Goal: Transaction & Acquisition: Download file/media

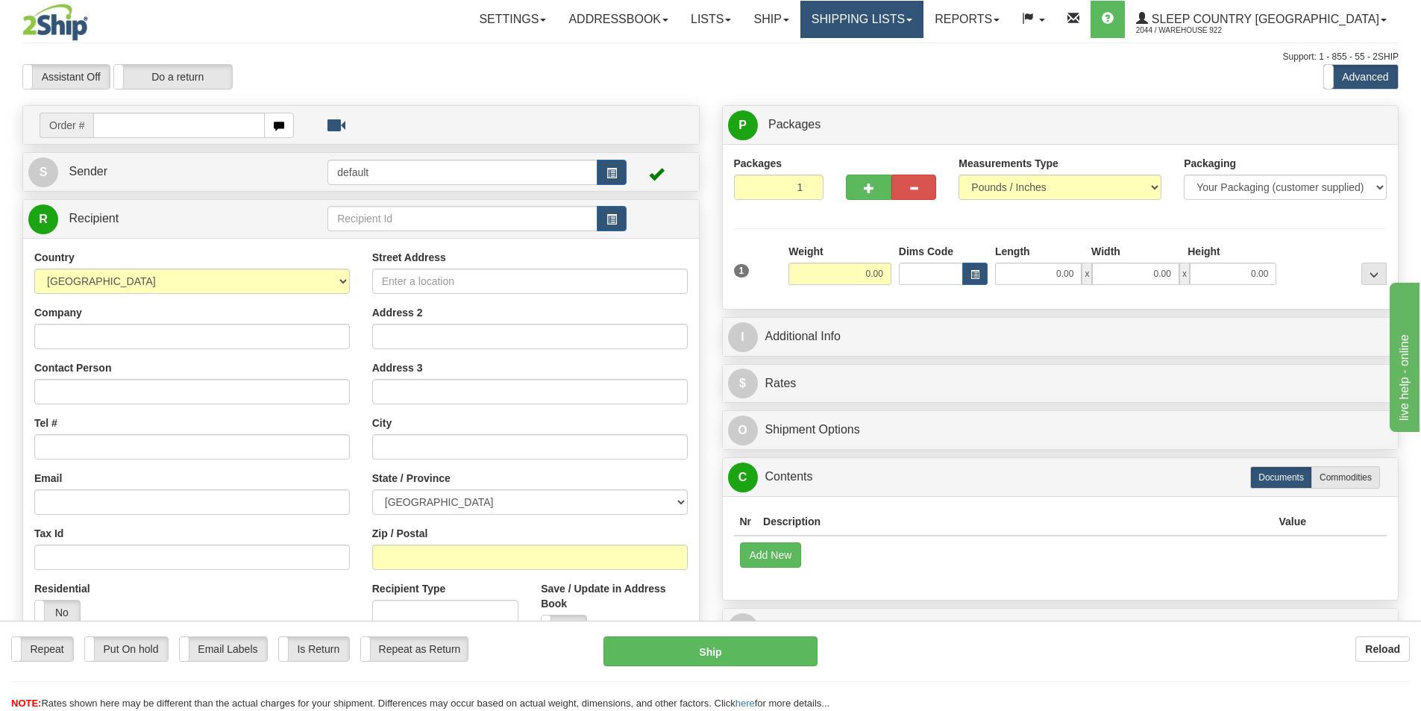
click at [924, 19] on link "Shipping lists" at bounding box center [861, 19] width 123 height 37
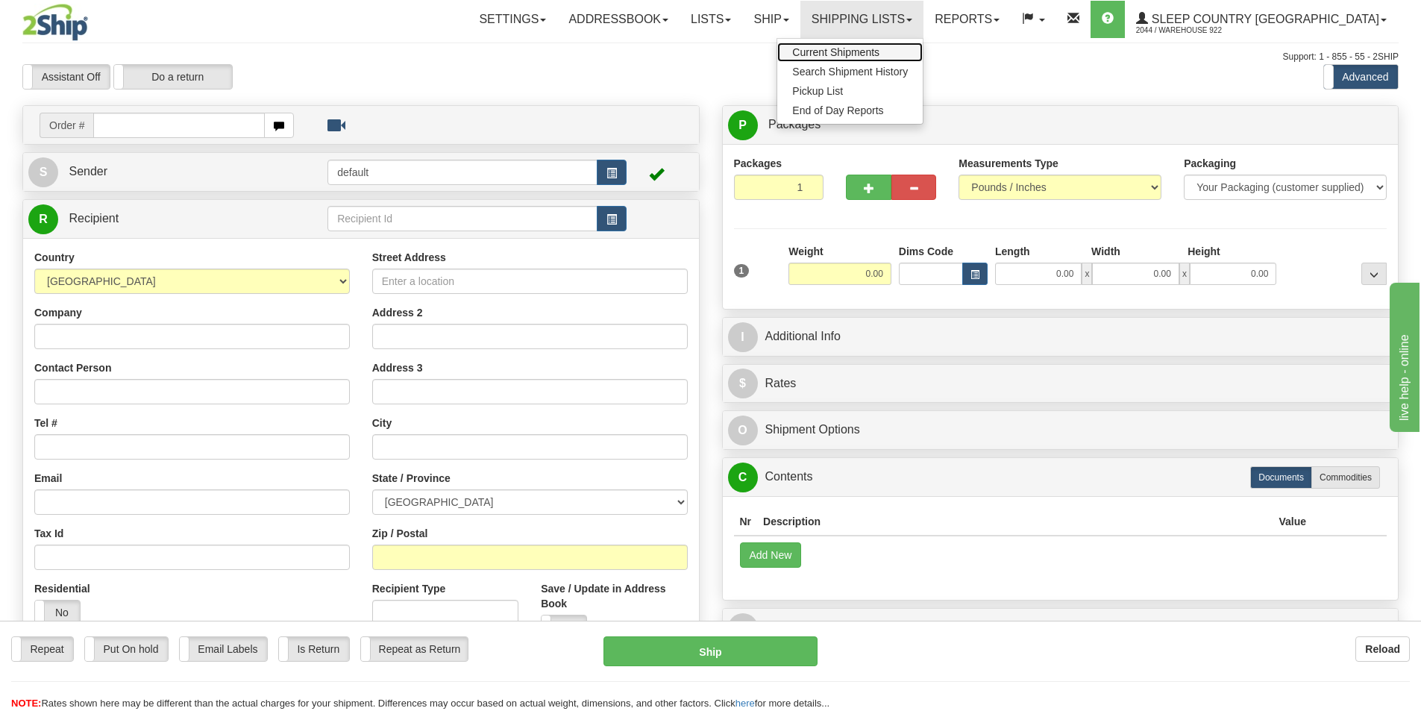
click at [880, 50] on span "Current Shipments" at bounding box center [835, 52] width 87 height 12
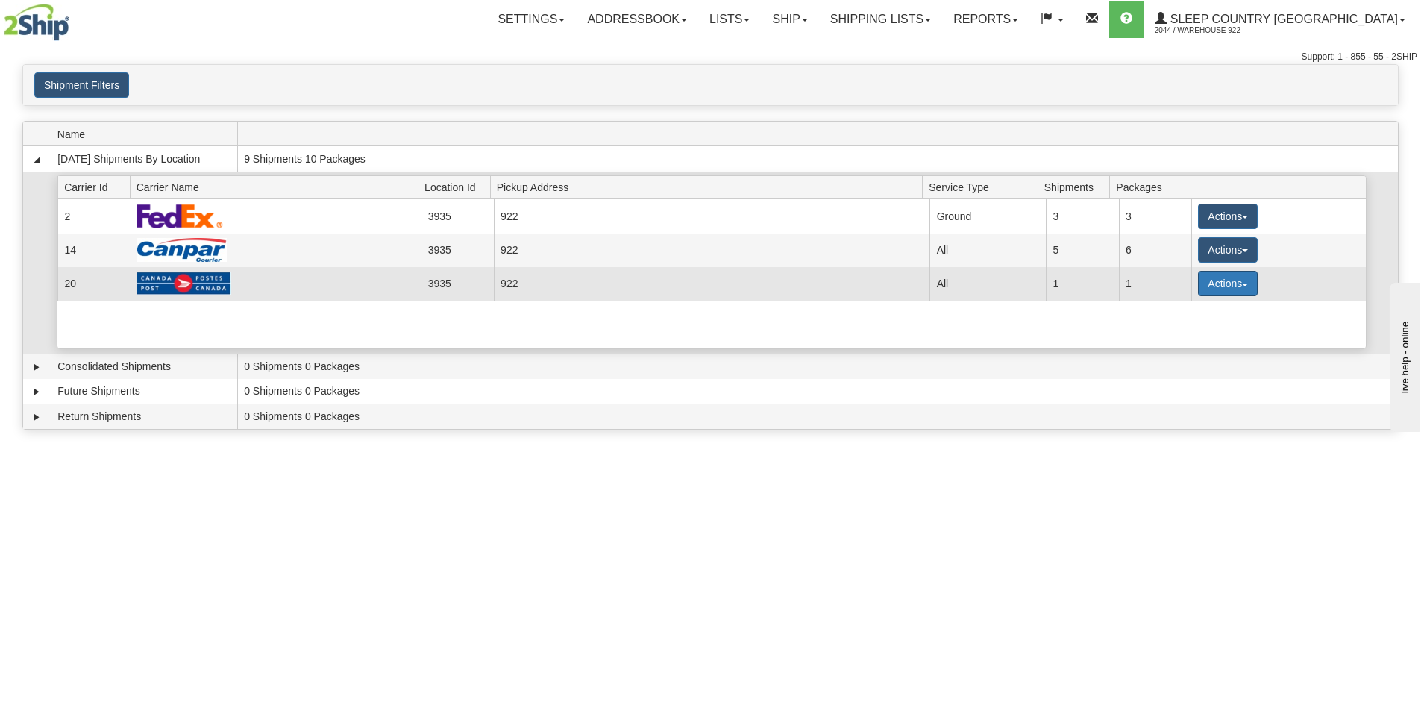
click at [1241, 287] on button "Actions" at bounding box center [1228, 283] width 60 height 25
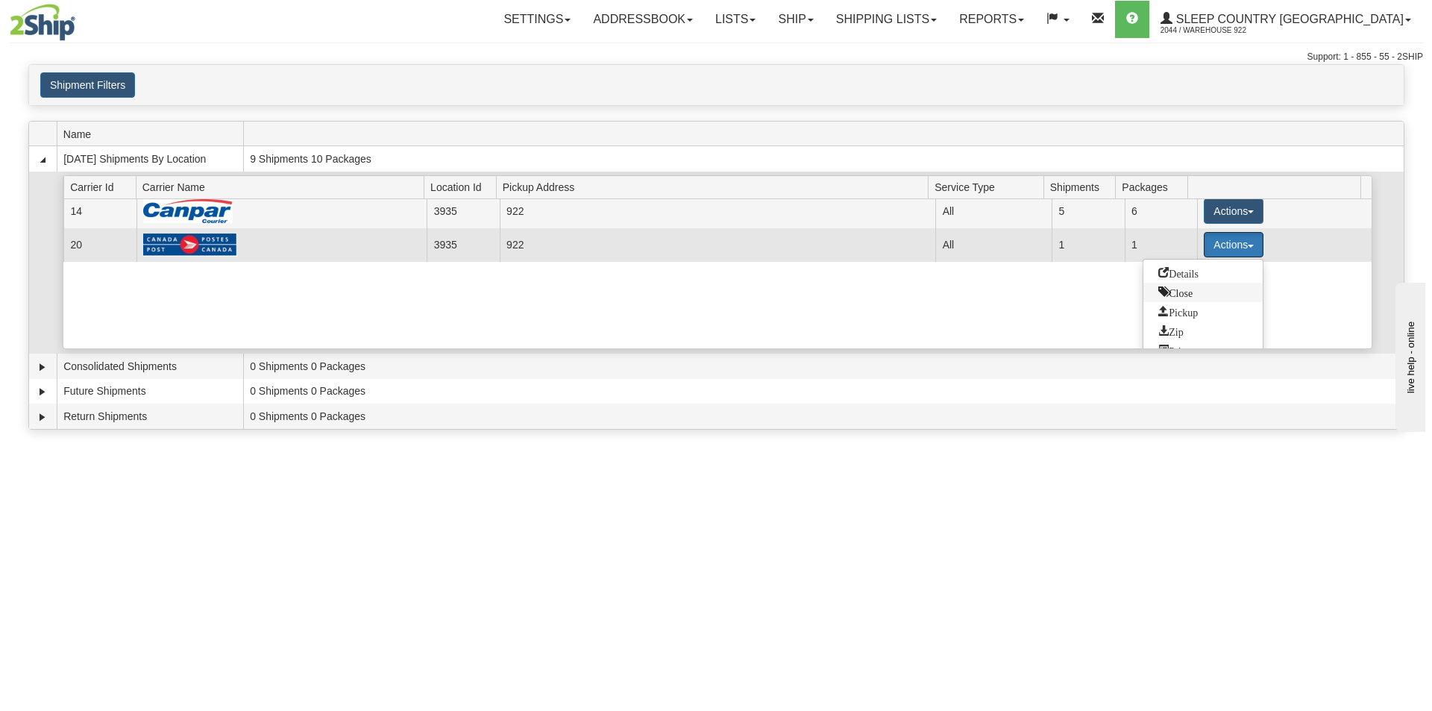
scroll to position [55, 0]
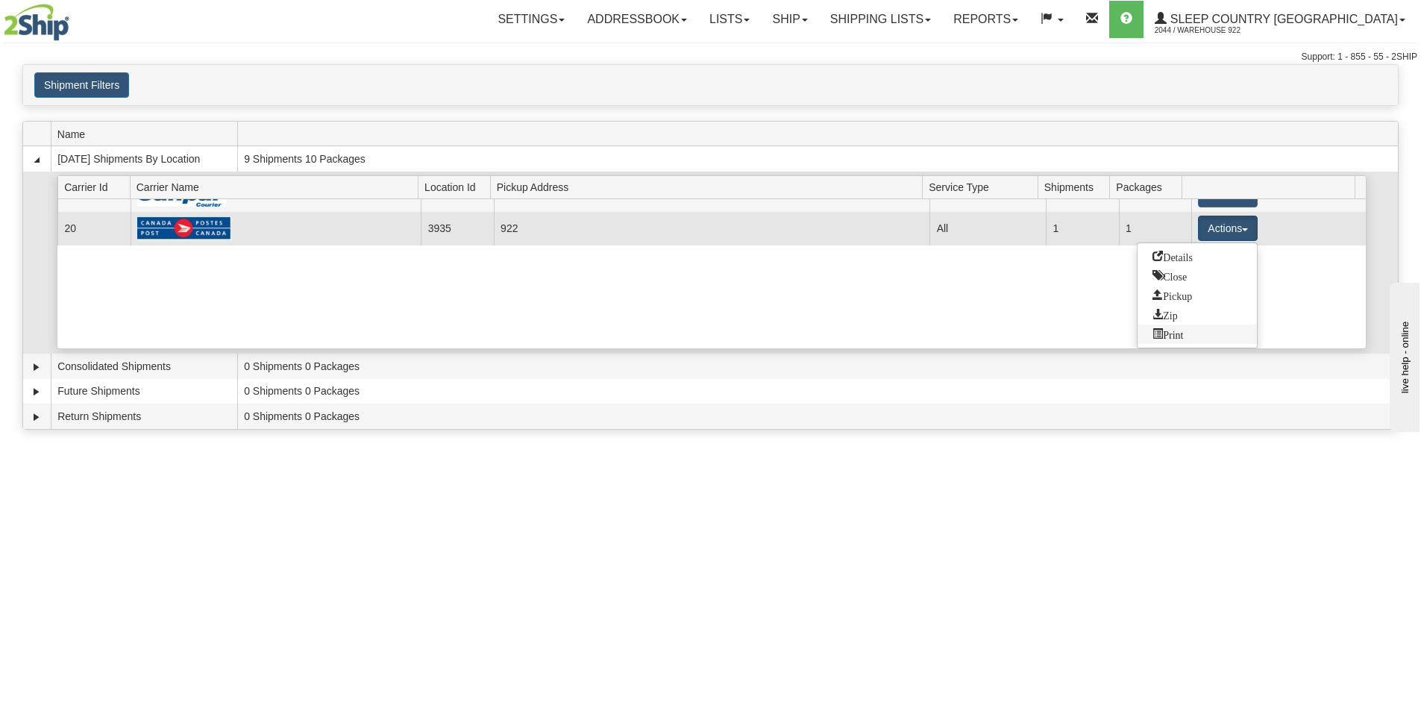
click at [1183, 336] on span "Print" at bounding box center [1168, 333] width 31 height 10
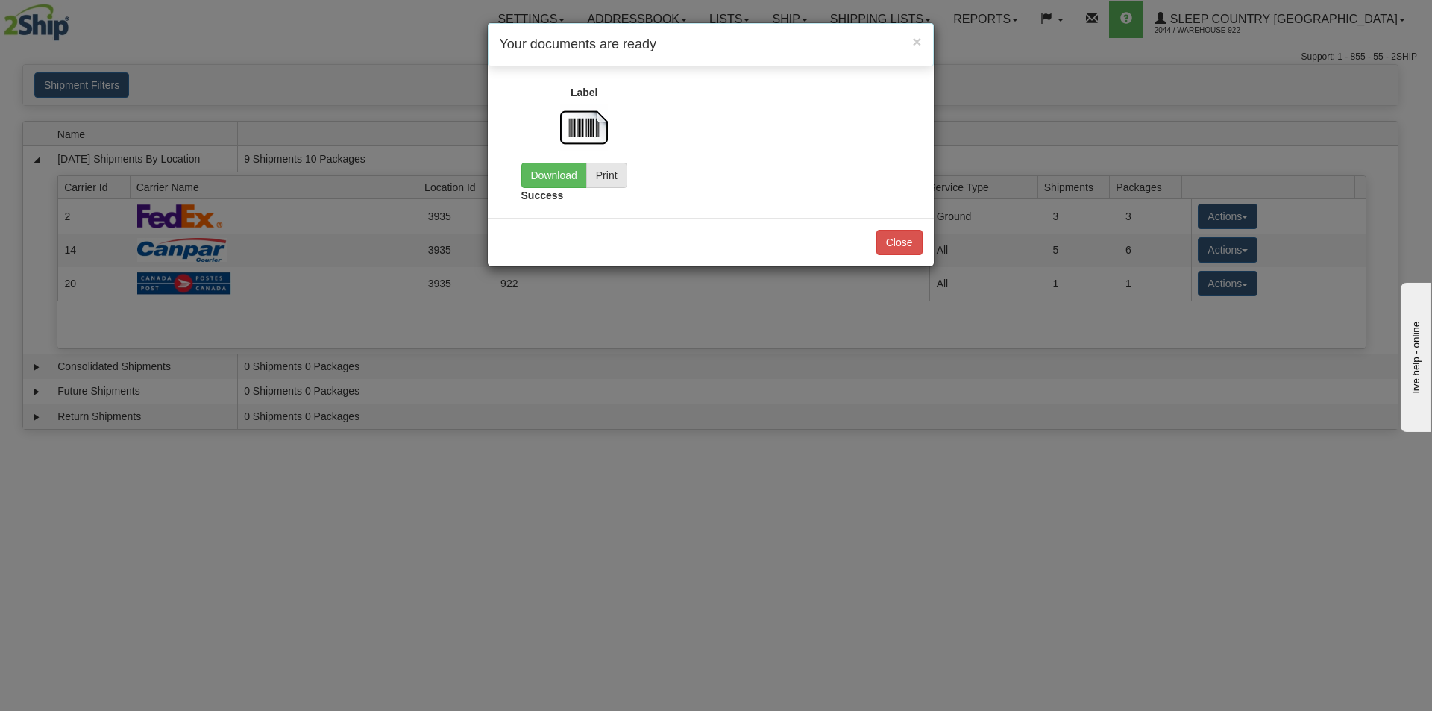
click at [578, 124] on img at bounding box center [584, 128] width 48 height 48
click at [565, 181] on link "Download" at bounding box center [554, 175] width 66 height 25
